Goal: Information Seeking & Learning: Learn about a topic

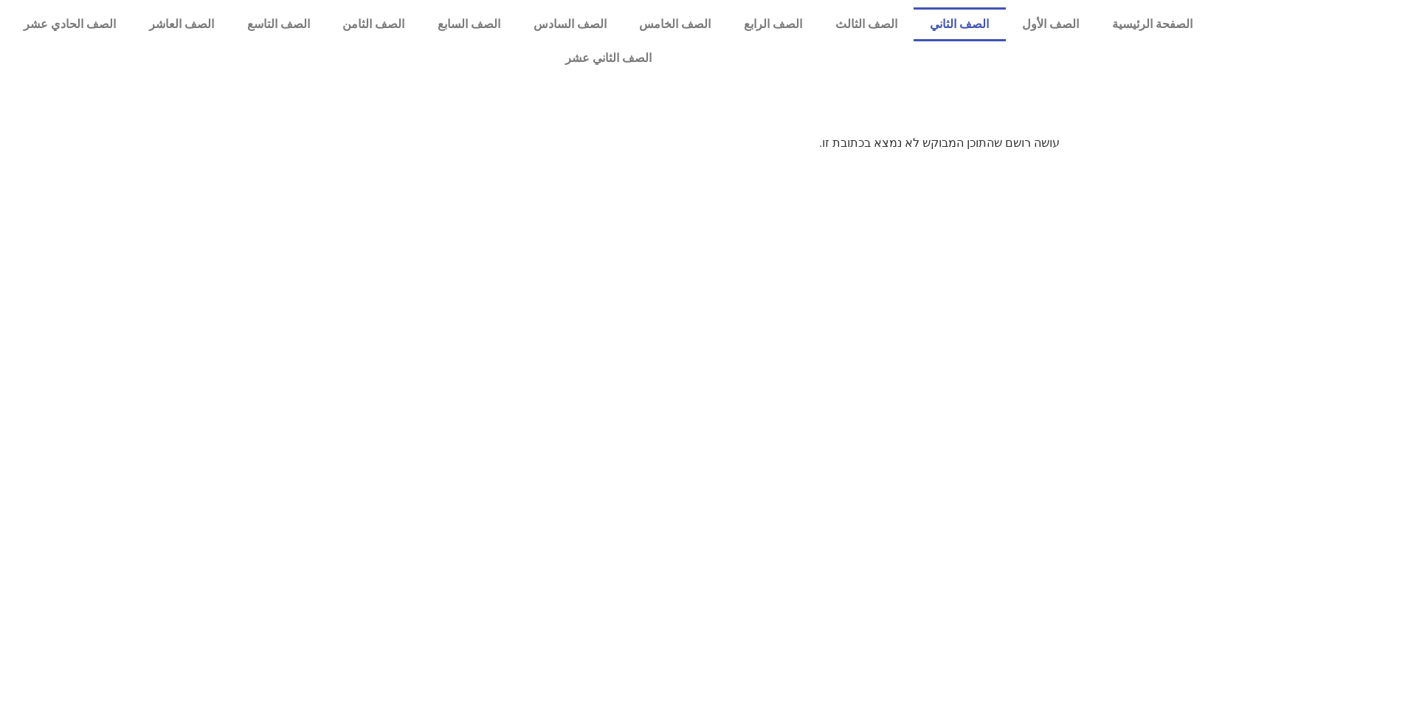
click at [988, 24] on link "الصف الثاني" at bounding box center [960, 24] width 92 height 34
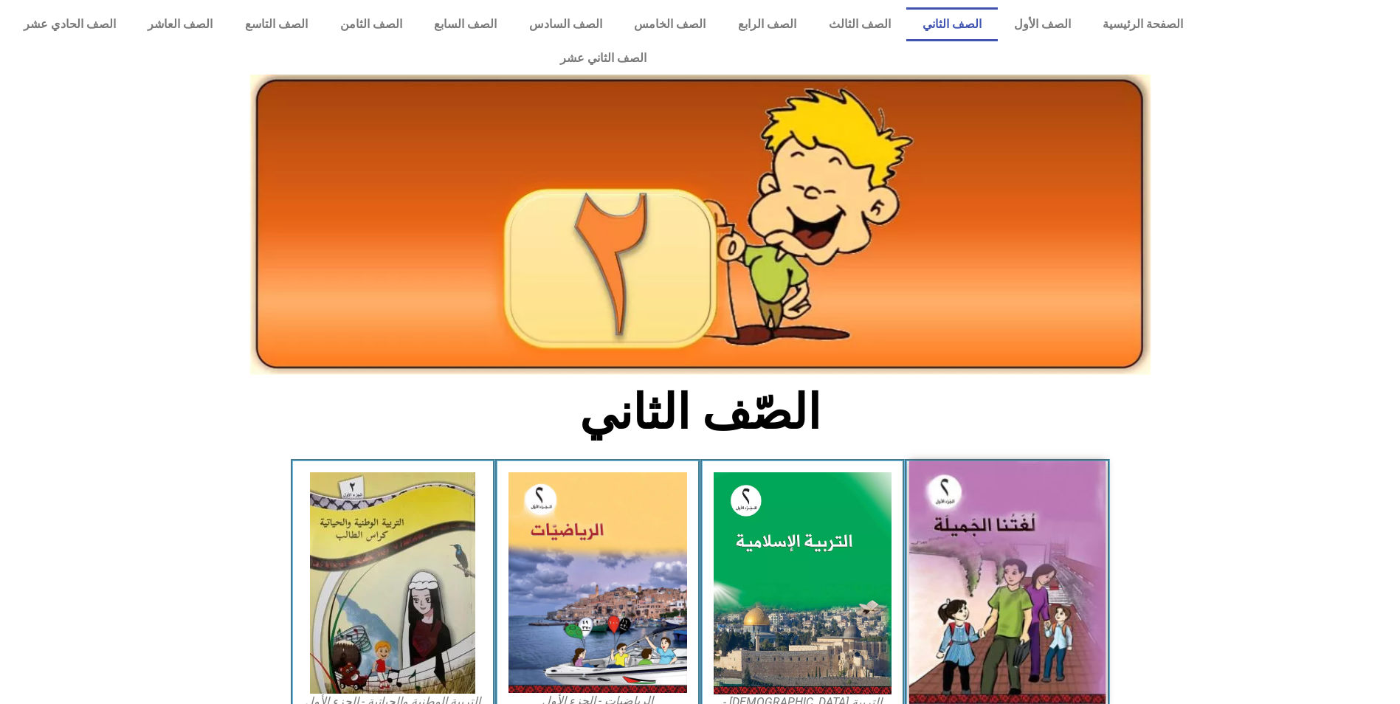
click at [1060, 590] on img at bounding box center [1007, 582] width 196 height 243
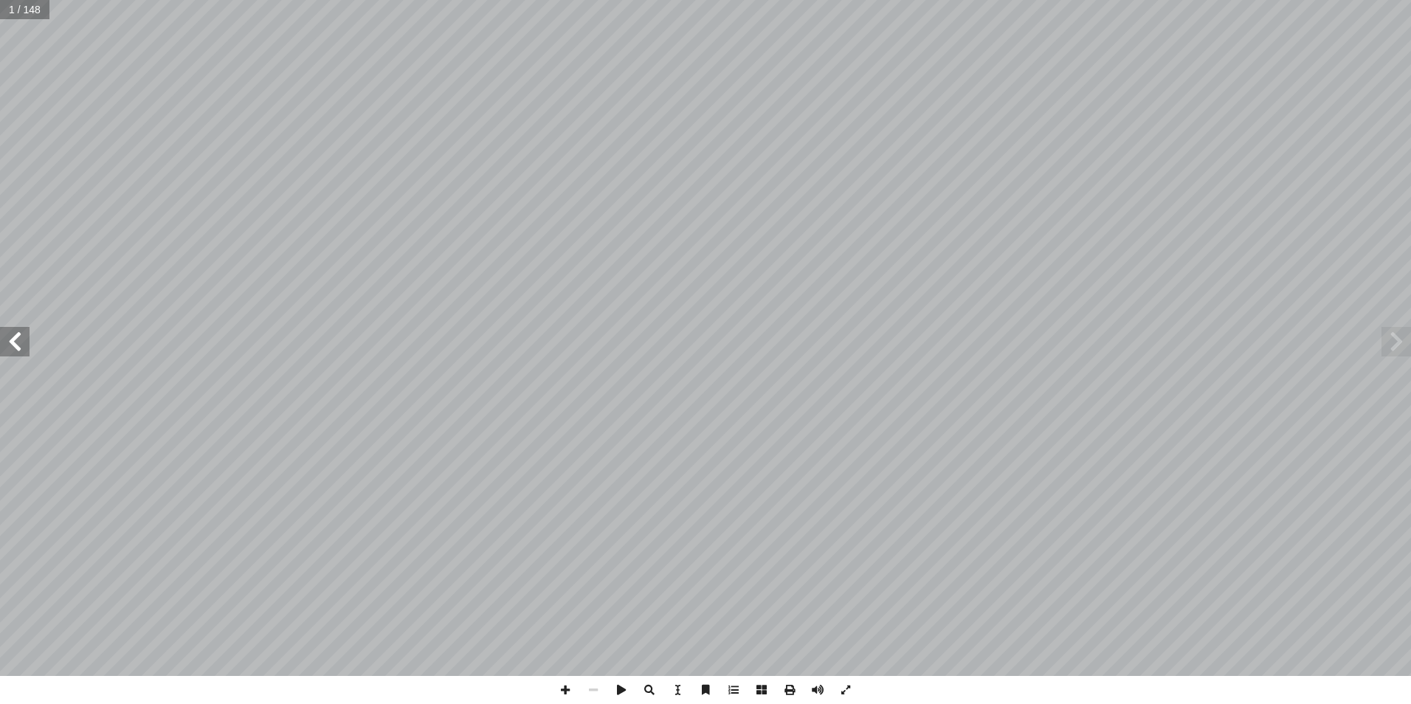
click at [19, 345] on span at bounding box center [15, 342] width 30 height 30
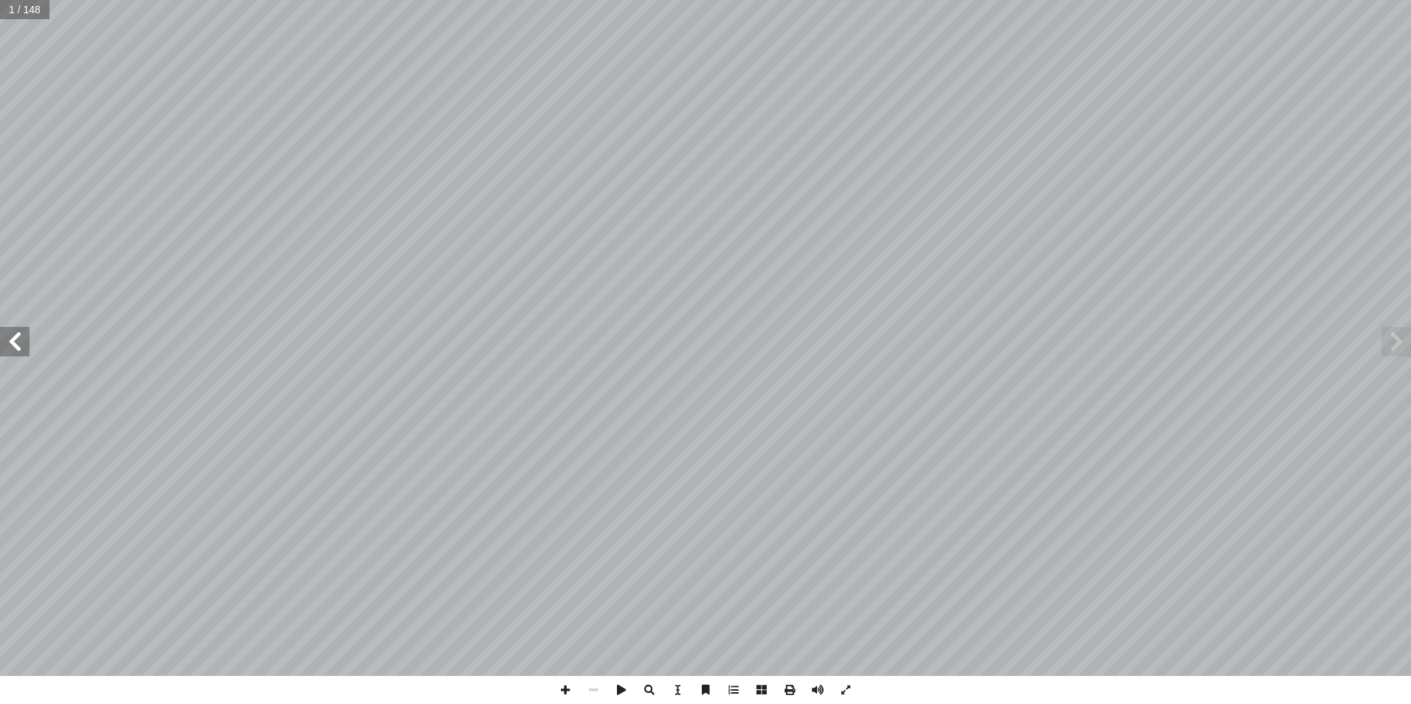
click at [19, 345] on span at bounding box center [15, 342] width 30 height 30
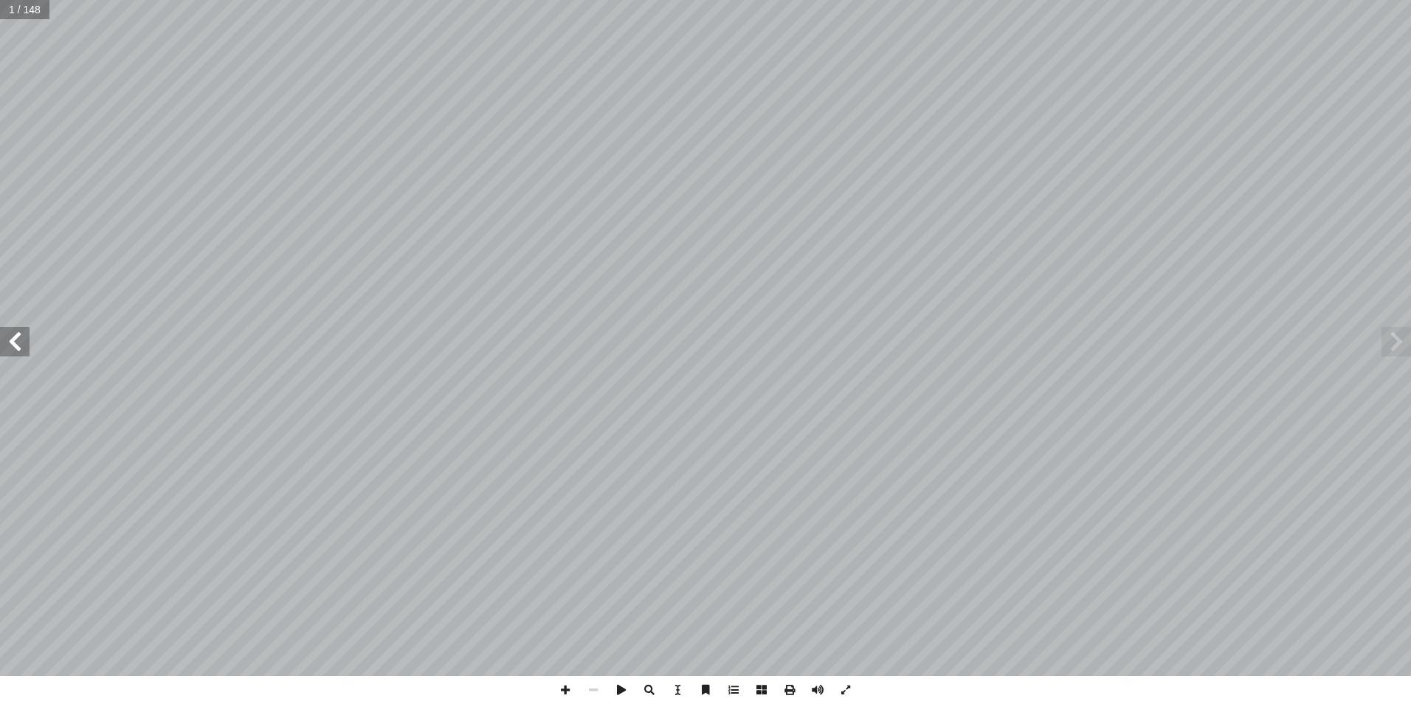
click at [19, 345] on span at bounding box center [15, 342] width 30 height 30
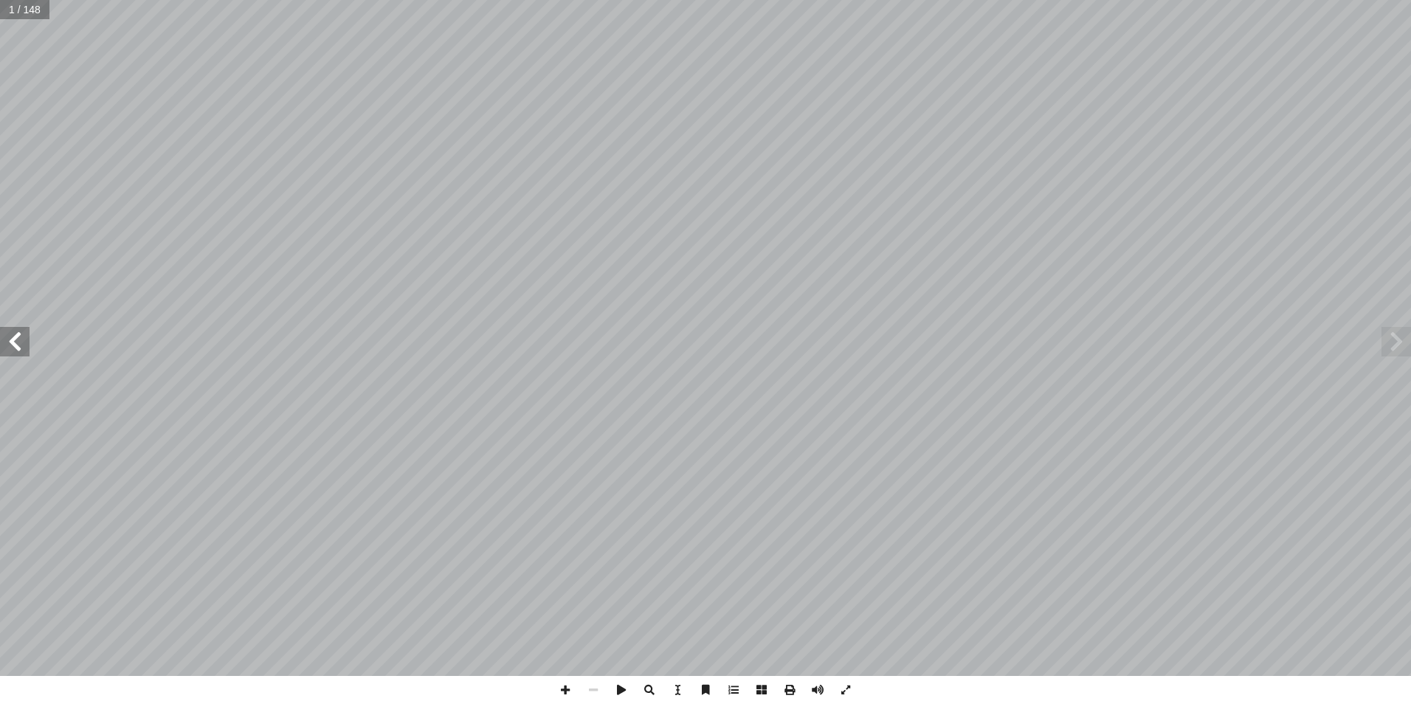
click at [19, 345] on span at bounding box center [15, 342] width 30 height 30
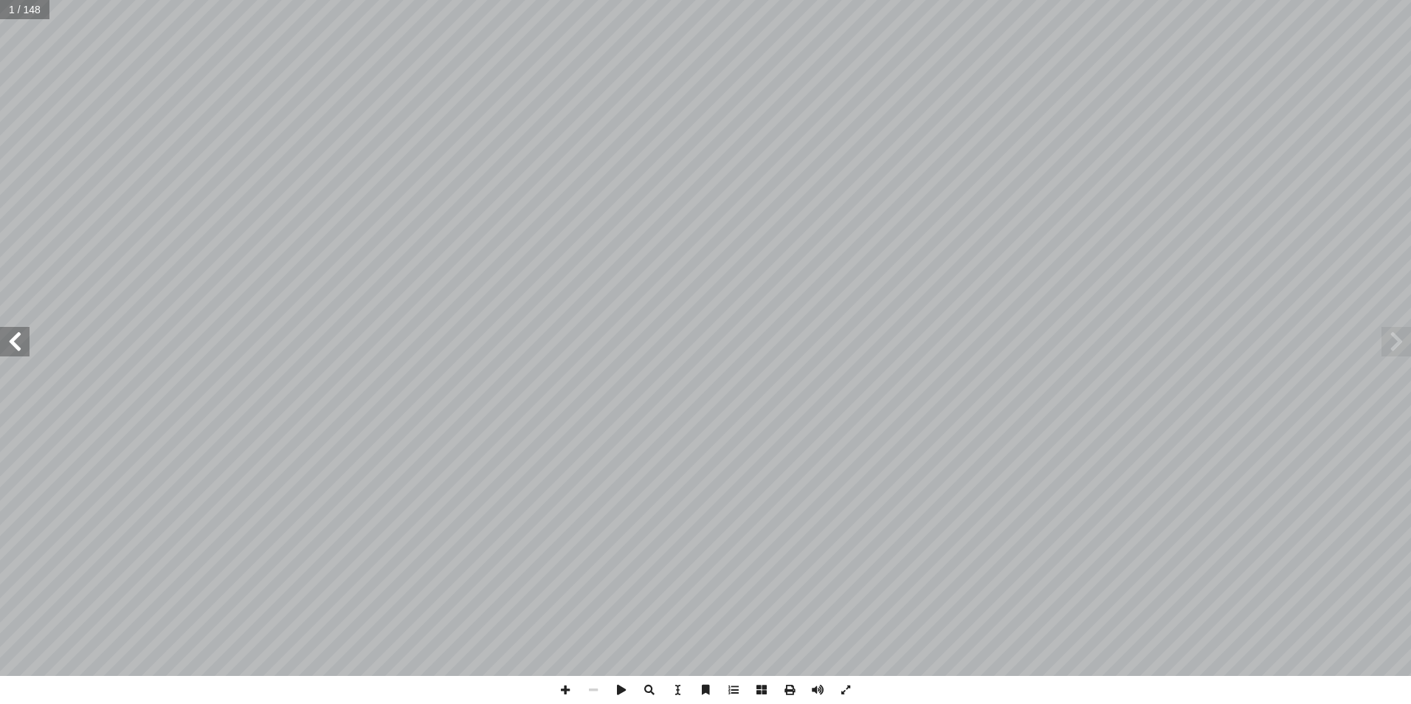
click at [19, 345] on span at bounding box center [15, 342] width 30 height 30
click at [20, 345] on span at bounding box center [15, 342] width 30 height 30
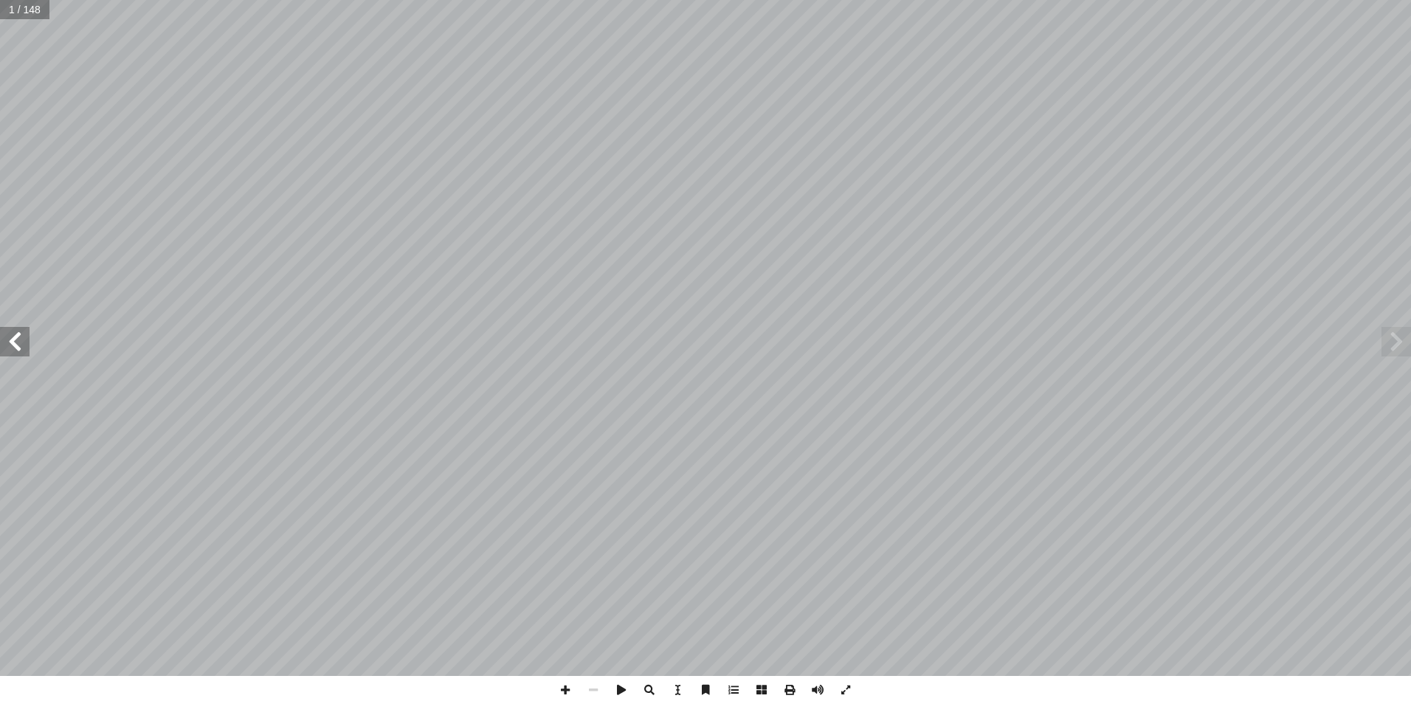
click at [20, 345] on span at bounding box center [15, 342] width 30 height 30
click at [15, 343] on span at bounding box center [15, 342] width 30 height 30
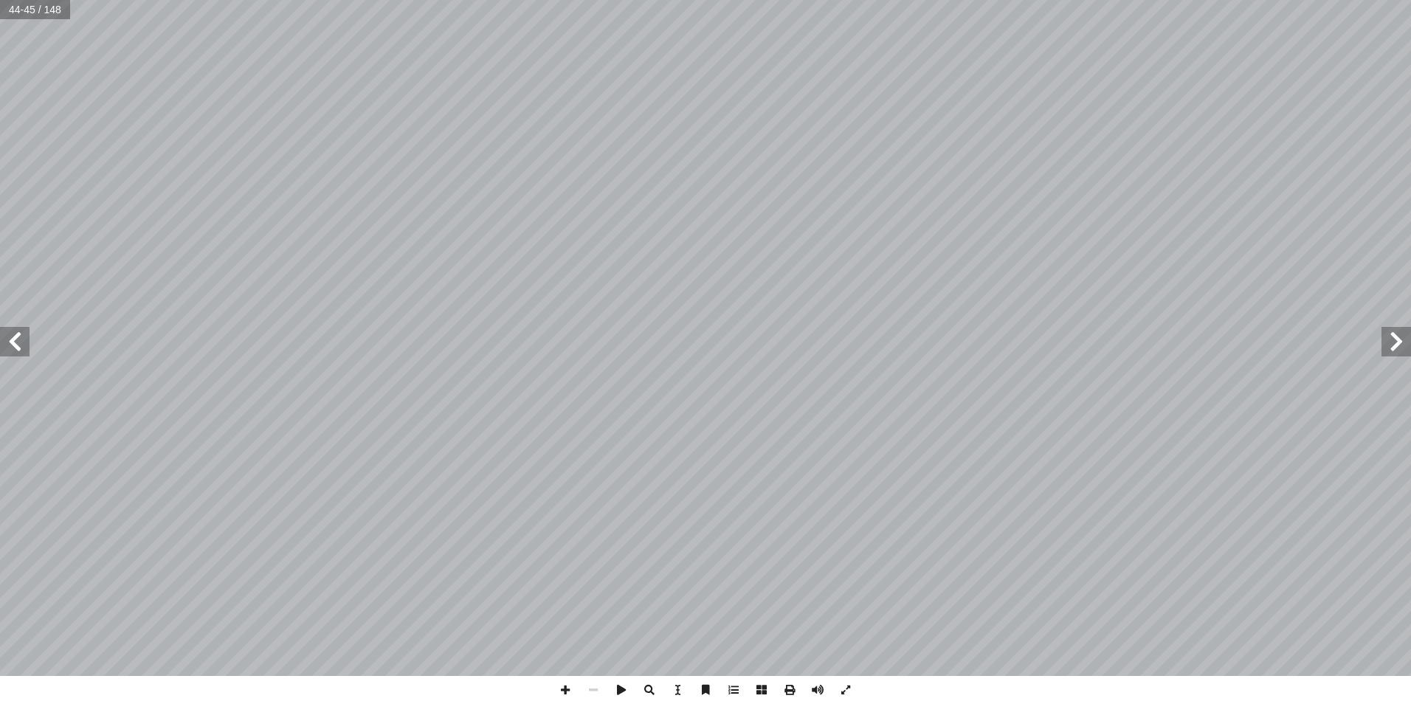
click at [15, 343] on span at bounding box center [15, 342] width 30 height 30
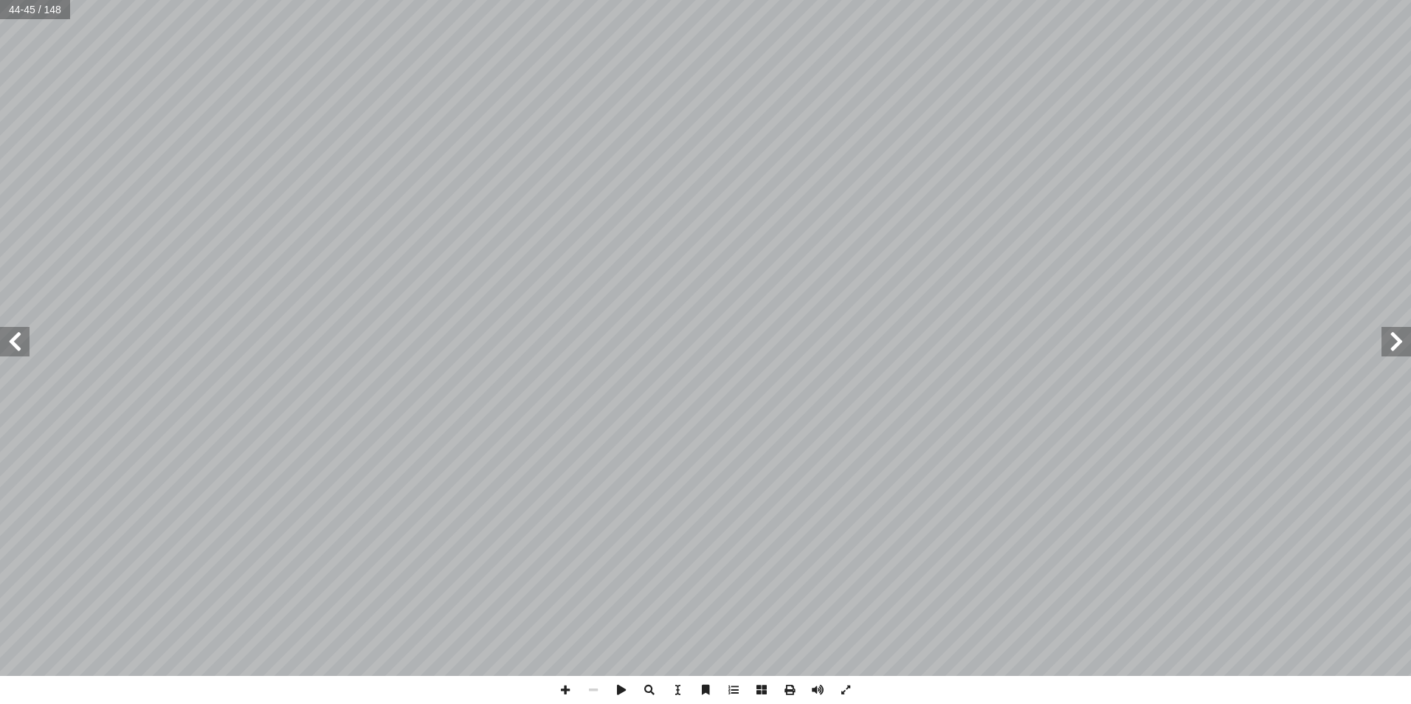
click at [15, 343] on span at bounding box center [15, 342] width 30 height 30
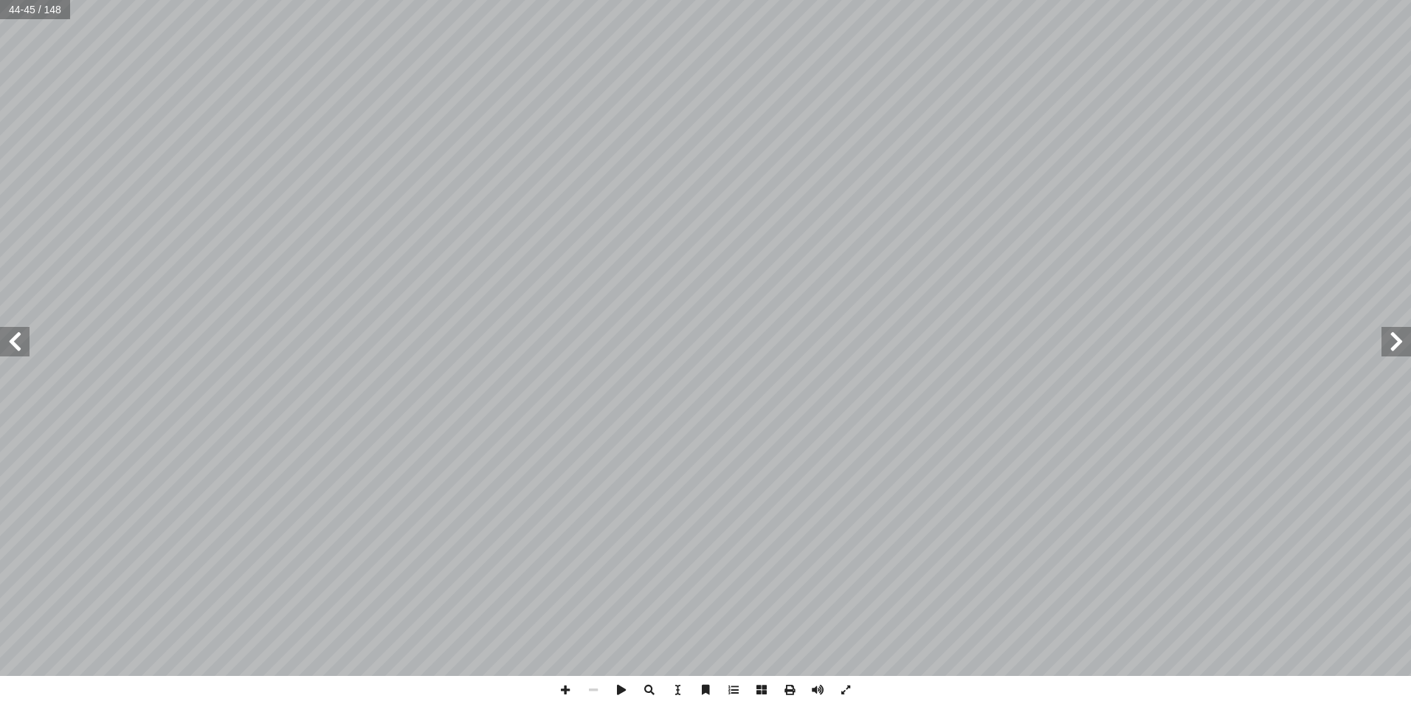
click at [15, 343] on span at bounding box center [15, 342] width 30 height 30
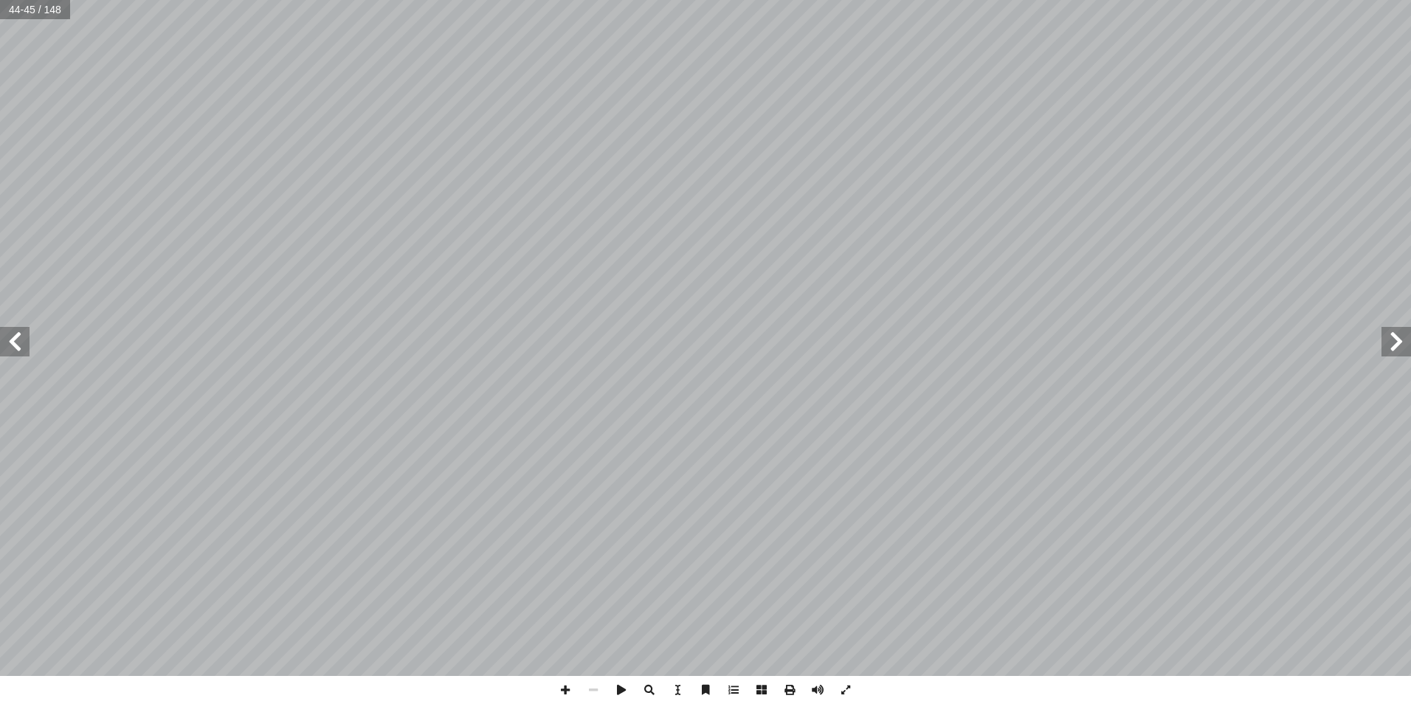
click at [18, 342] on span at bounding box center [15, 342] width 30 height 30
click at [1399, 343] on span at bounding box center [1397, 342] width 30 height 30
click at [1397, 343] on span at bounding box center [1397, 342] width 30 height 30
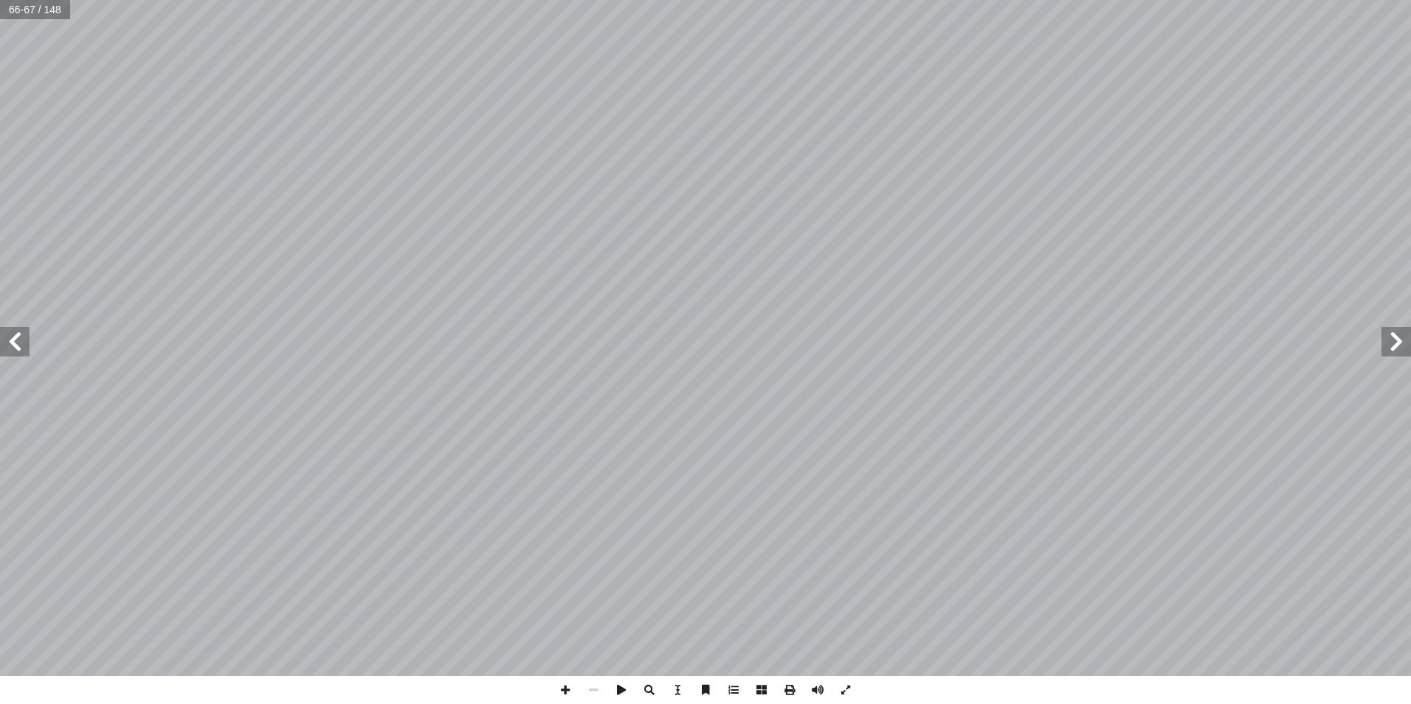
click at [1397, 343] on span at bounding box center [1397, 342] width 30 height 30
